Goal: Transaction & Acquisition: Book appointment/travel/reservation

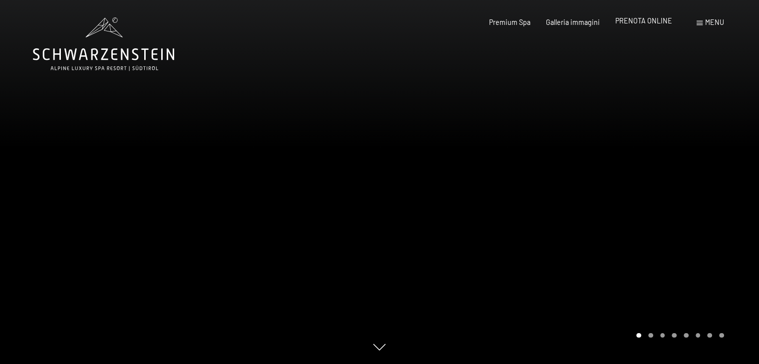
click at [663, 18] on span "PRENOTA ONLINE" at bounding box center [643, 20] width 57 height 8
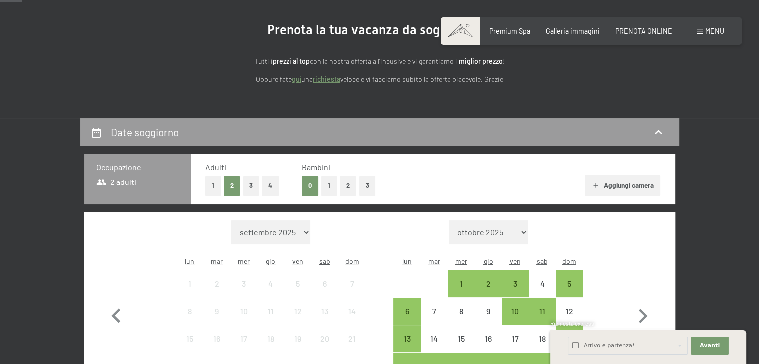
scroll to position [100, 0]
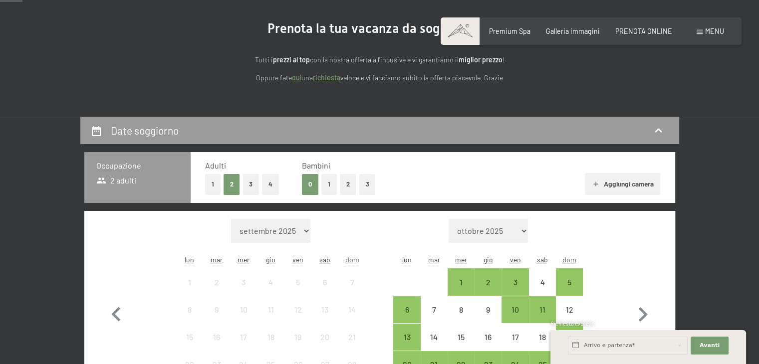
click at [345, 186] on button "2" at bounding box center [348, 184] width 16 height 20
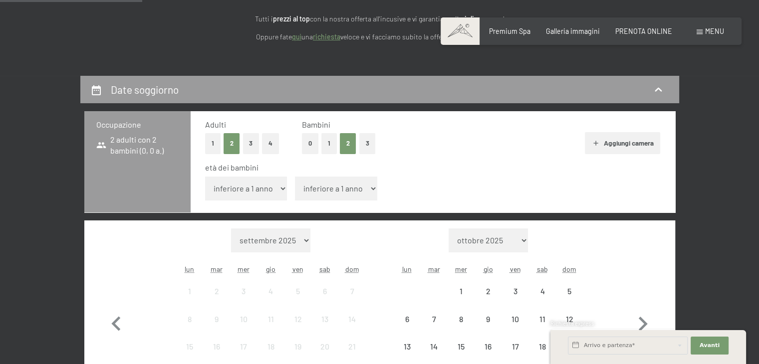
scroll to position [199, 0]
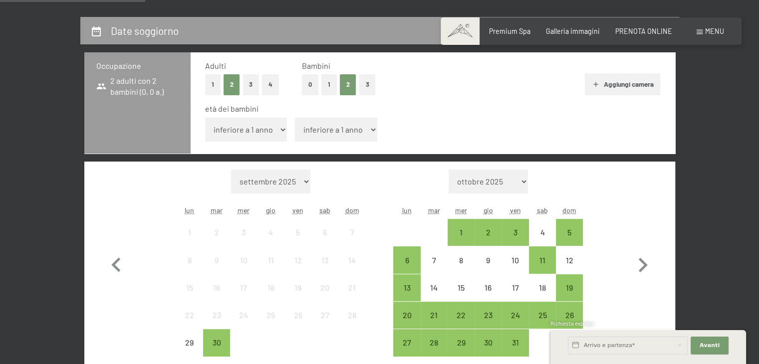
click at [261, 125] on select "inferiore a 1 anno 1 anno 2 anni 3 anni 4 anni 5 anni 6 anni 7 anni 8 anni 9 an…" at bounding box center [246, 130] width 82 height 24
select select "3"
click at [205, 118] on select "inferiore a 1 anno 1 anno 2 anni 3 anni 4 anni 5 anni 6 anni 7 anni 8 anni 9 an…" at bounding box center [246, 130] width 82 height 24
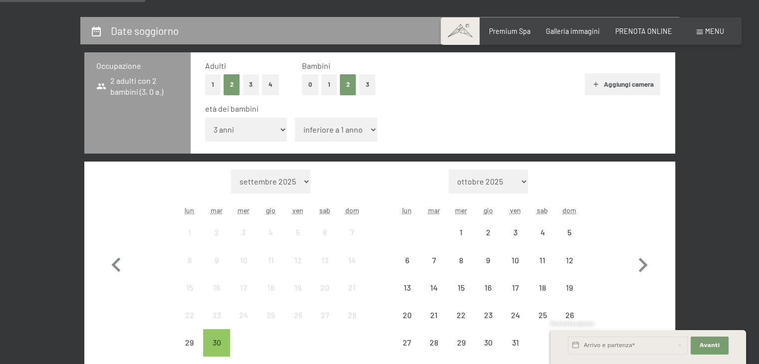
click at [338, 125] on select "inferiore a 1 anno 1 anno 2 anni 3 anni 4 anni 5 anni 6 anni 7 anni 8 anni 9 an…" at bounding box center [336, 130] width 82 height 24
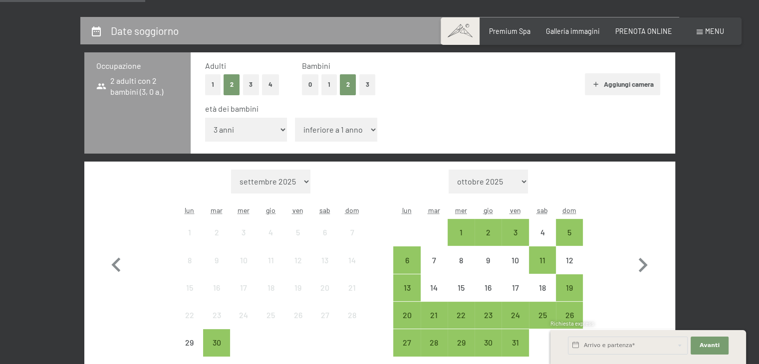
select select "7"
click at [295, 118] on select "inferiore a 1 anno 1 anno 2 anni 3 anni 4 anni 5 anni 6 anni 7 anni 8 anni 9 an…" at bounding box center [336, 130] width 82 height 24
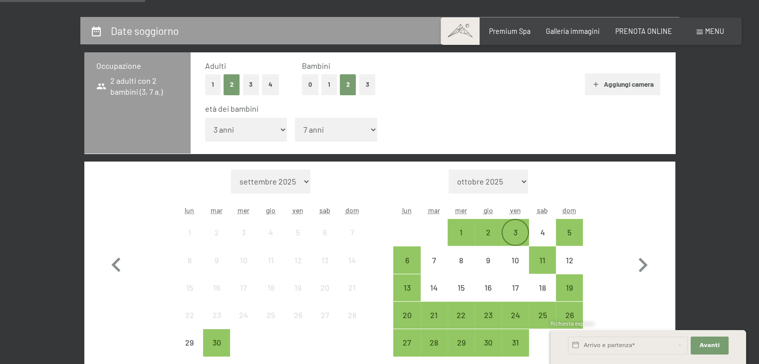
click at [515, 236] on div "3" at bounding box center [514, 240] width 25 height 25
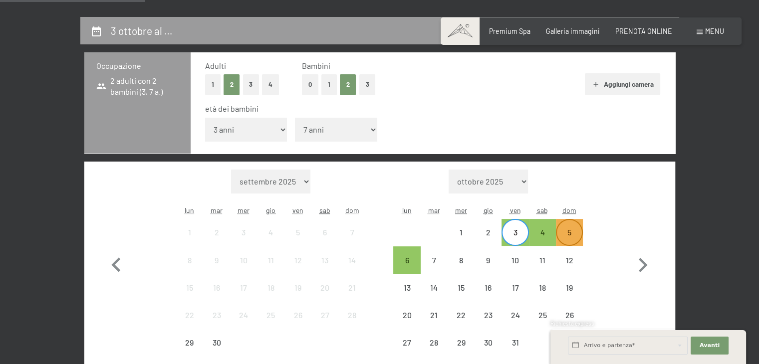
click at [570, 238] on div "5" at bounding box center [569, 240] width 25 height 25
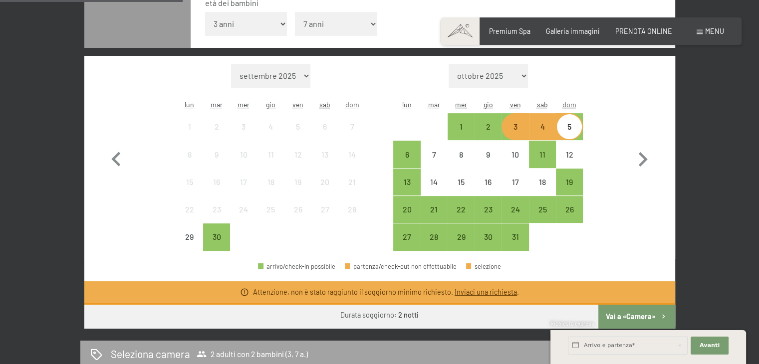
scroll to position [349, 0]
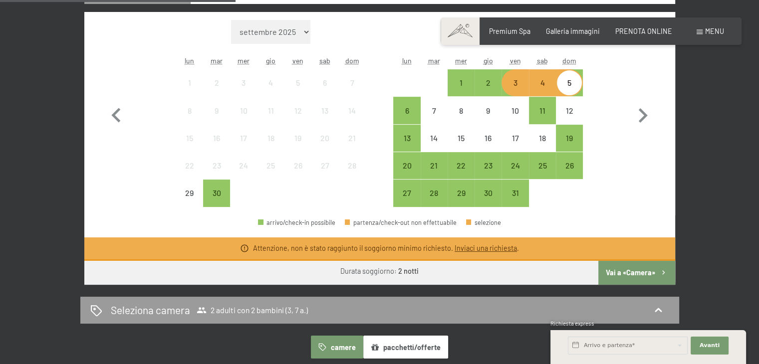
click at [624, 276] on button "Vai a «Camera»" at bounding box center [636, 273] width 76 height 24
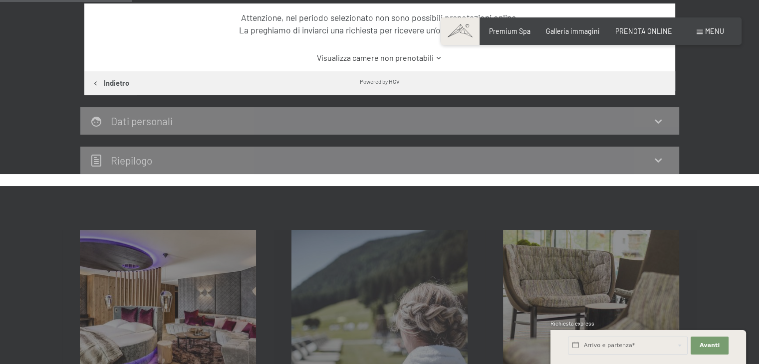
scroll to position [116, 0]
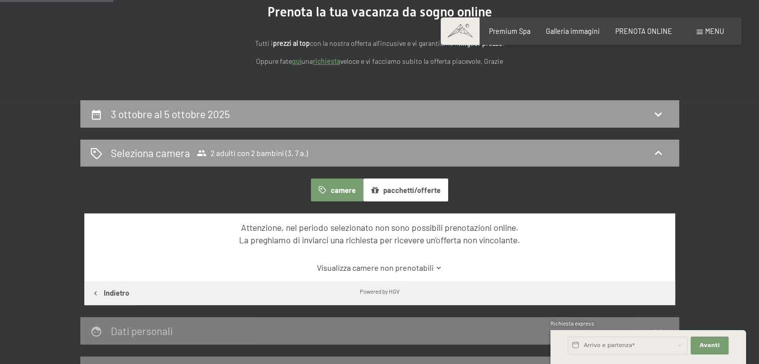
click at [339, 190] on button "camere" at bounding box center [337, 190] width 52 height 23
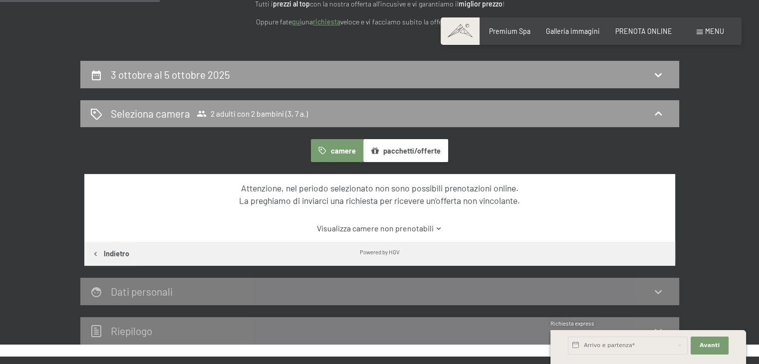
scroll to position [166, 0]
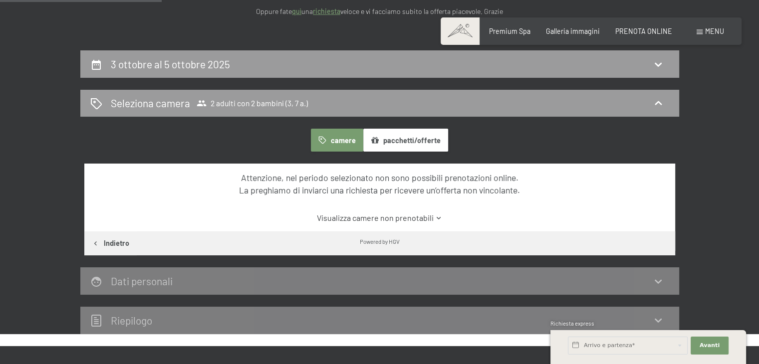
click at [413, 221] on link "Visualizza camere non prenotabili" at bounding box center [379, 217] width 555 height 11
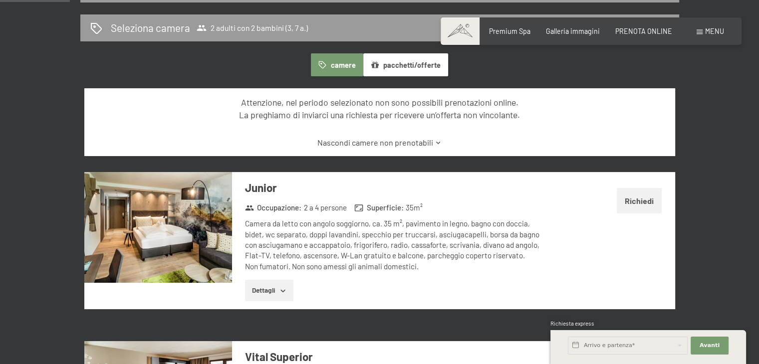
scroll to position [0, 0]
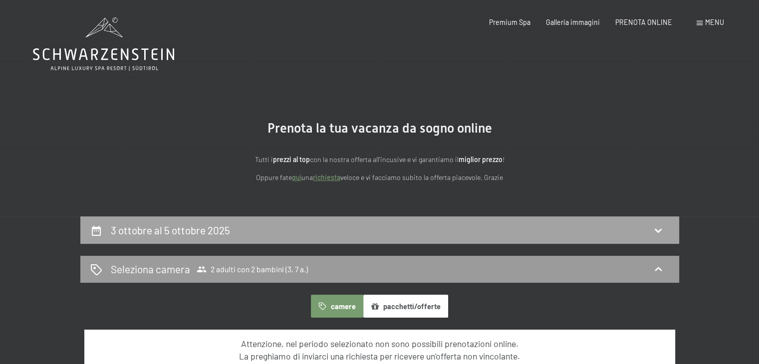
click at [246, 238] on div "3 ottobre al 5 ottobre 2025" at bounding box center [379, 229] width 598 height 27
select select "3"
select select "7"
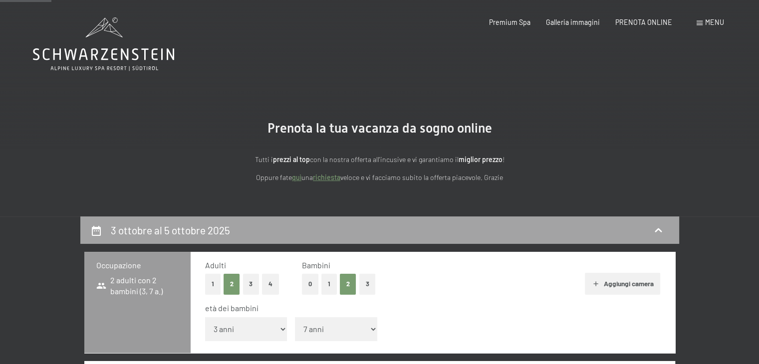
scroll to position [216, 0]
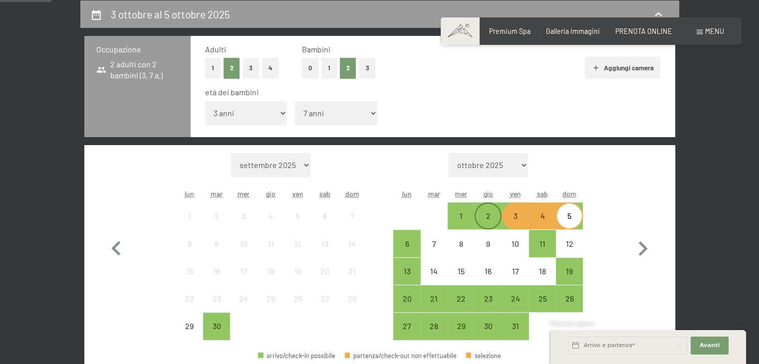
click at [497, 220] on div "2" at bounding box center [487, 224] width 25 height 25
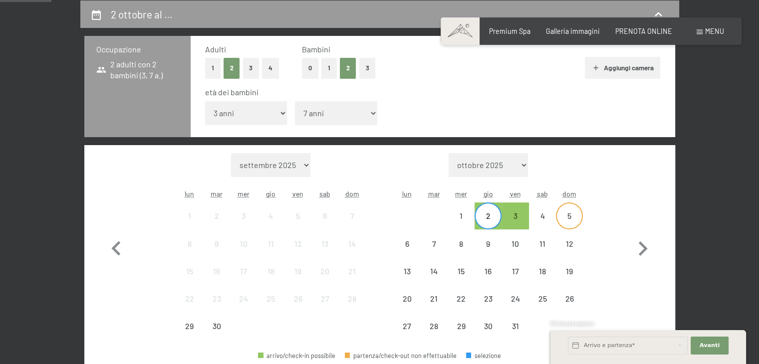
click at [563, 218] on div "5" at bounding box center [569, 224] width 25 height 25
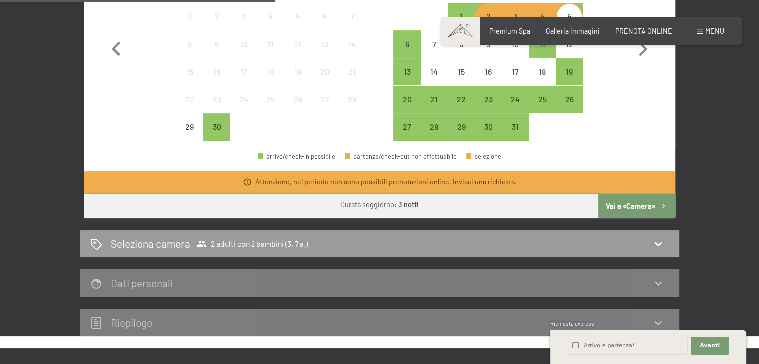
scroll to position [316, 0]
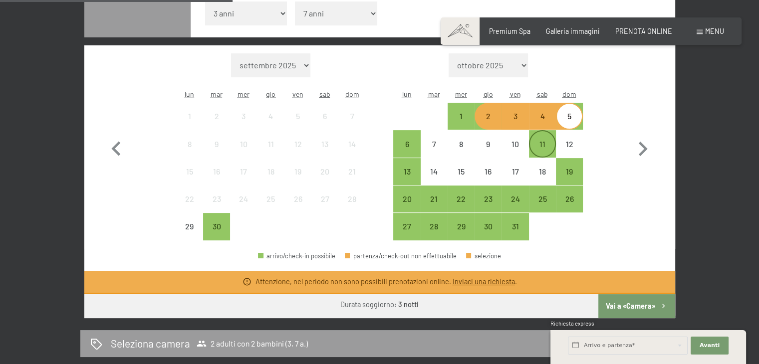
click at [543, 156] on div "11" at bounding box center [542, 152] width 25 height 25
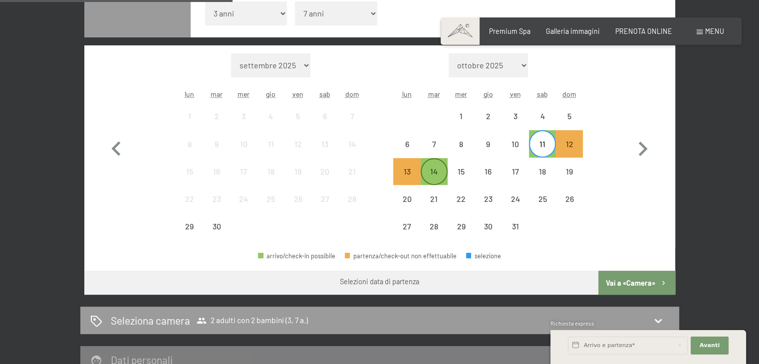
click at [424, 171] on div "14" at bounding box center [433, 180] width 25 height 25
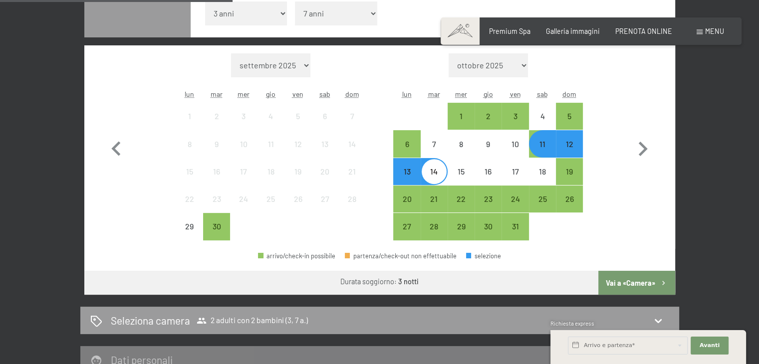
click at [650, 274] on button "Vai a «Camera»" at bounding box center [636, 283] width 76 height 24
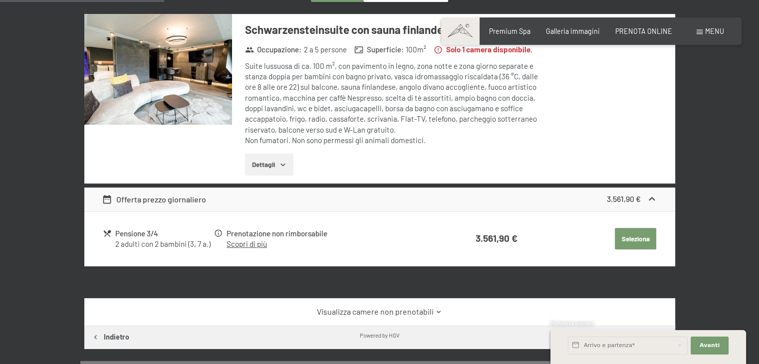
scroll to position [216, 0]
